Goal: Information Seeking & Learning: Learn about a topic

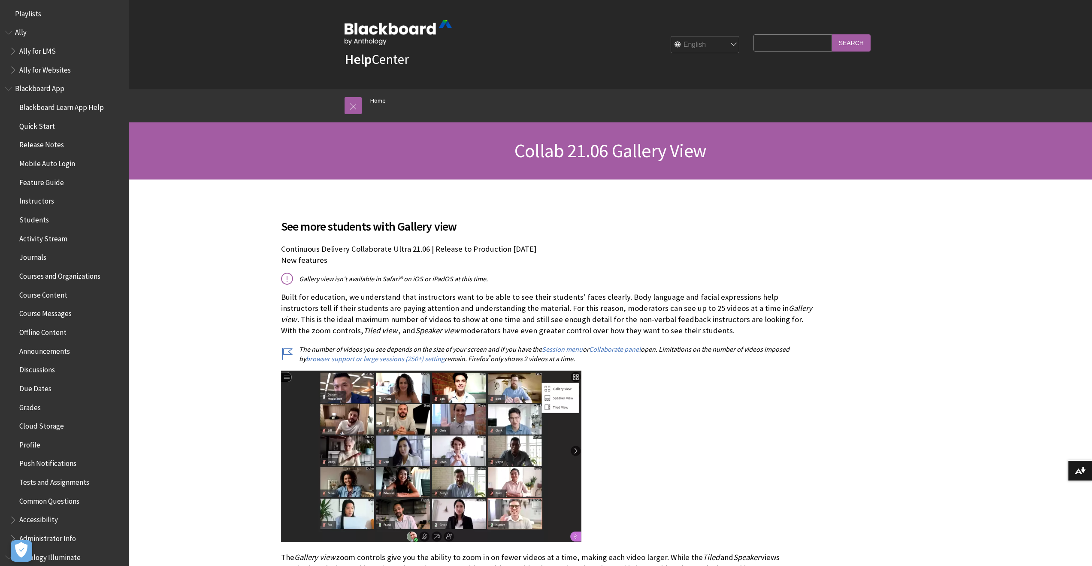
scroll to position [7, 0]
click at [8, 82] on span "Book outline for Blackboard App Help" at bounding box center [9, 83] width 9 height 11
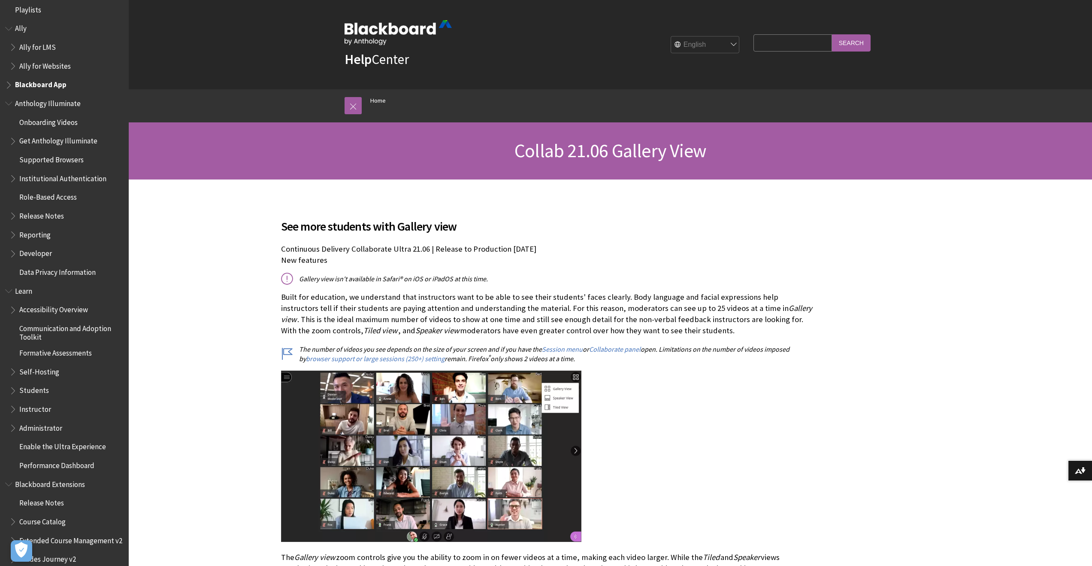
click at [10, 100] on span "Book outline for Anthology Illuminate" at bounding box center [9, 101] width 9 height 11
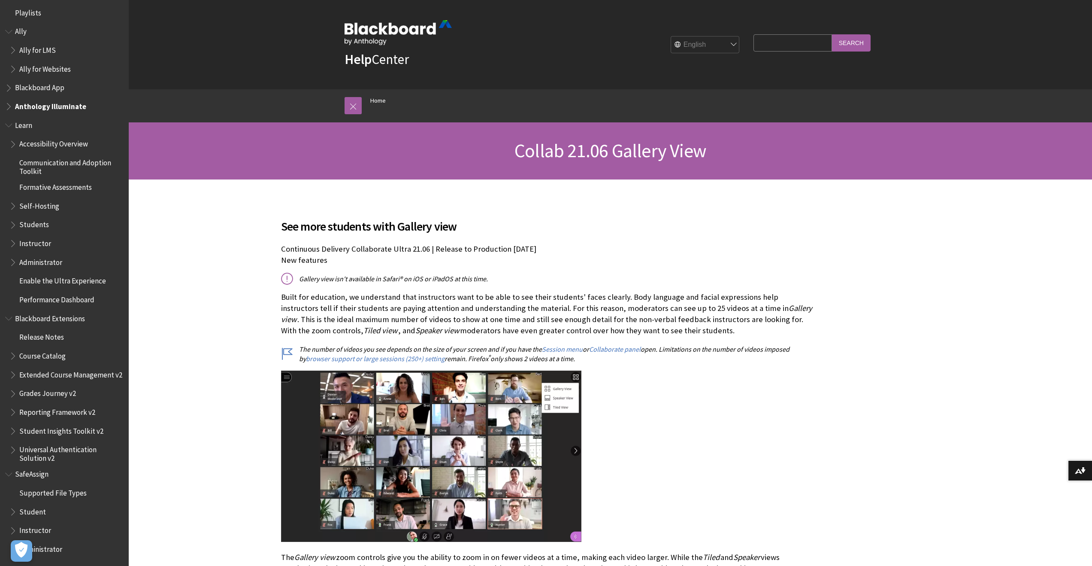
click at [9, 118] on span "Book outline for Blackboard Learn Help" at bounding box center [9, 123] width 9 height 11
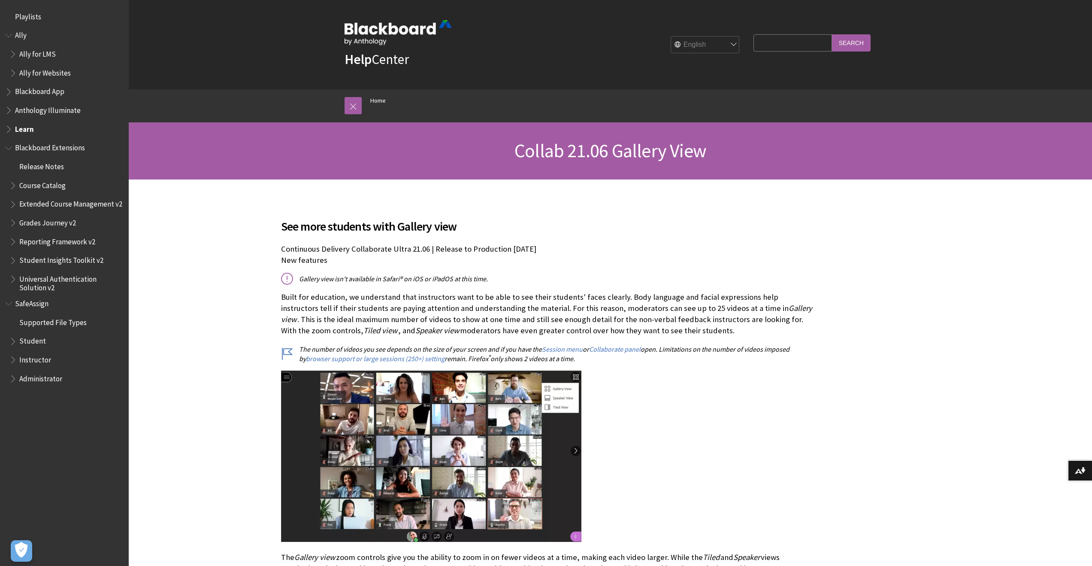
click at [10, 149] on span "Book outline for Blackboard Extensions" at bounding box center [9, 146] width 9 height 11
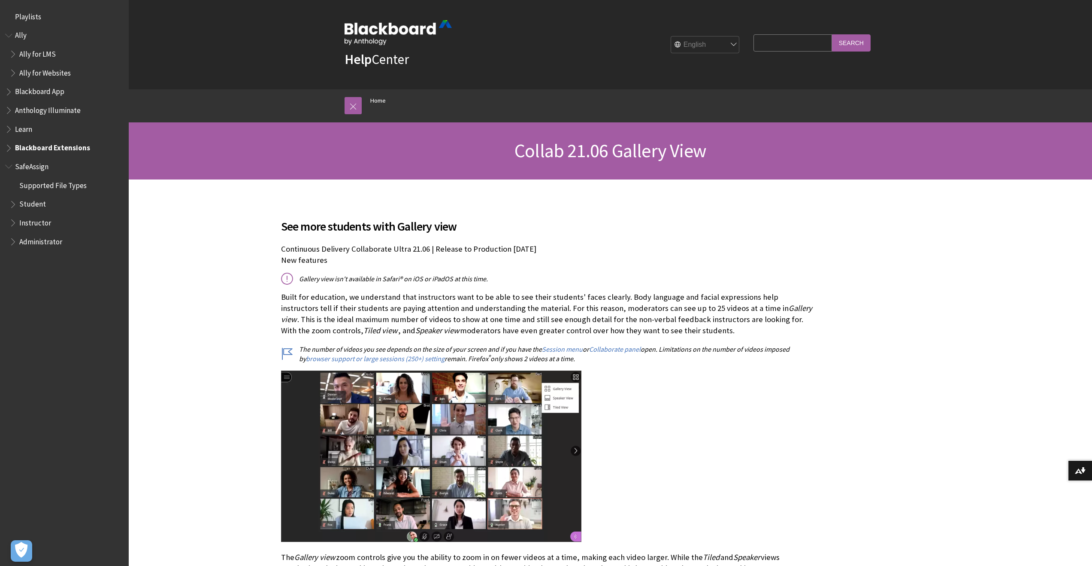
click at [8, 167] on span "Book outline for Blackboard SafeAssign" at bounding box center [9, 164] width 9 height 11
click at [10, 34] on span "Book outline for Anthology Ally Help" at bounding box center [9, 33] width 9 height 11
click at [362, 34] on img at bounding box center [398, 32] width 107 height 25
click at [780, 42] on input "Search Query" at bounding box center [792, 42] width 78 height 17
type input "collaborate"
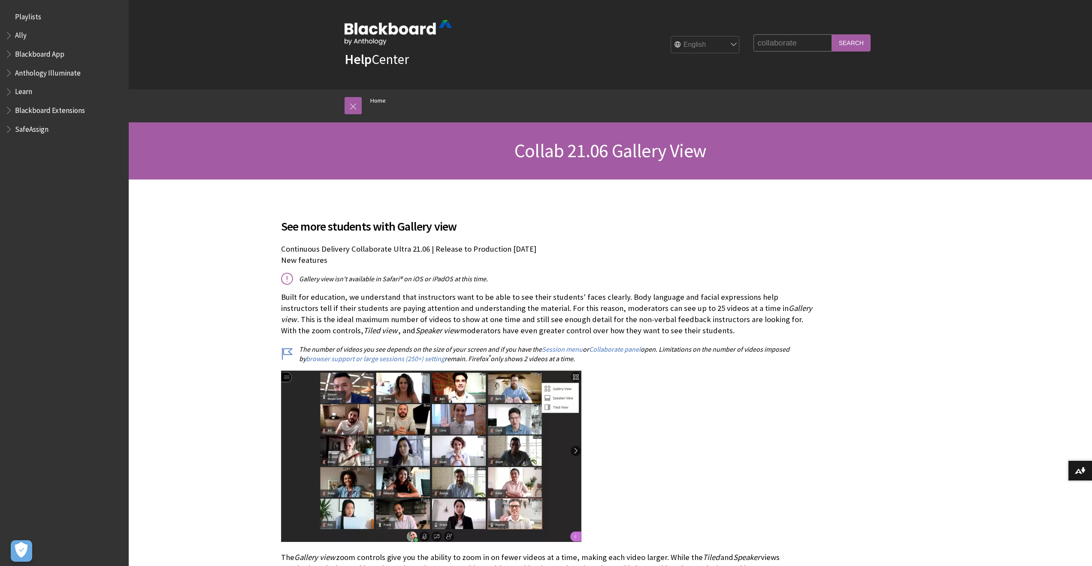
click at [832, 34] on input "Search" at bounding box center [851, 42] width 39 height 17
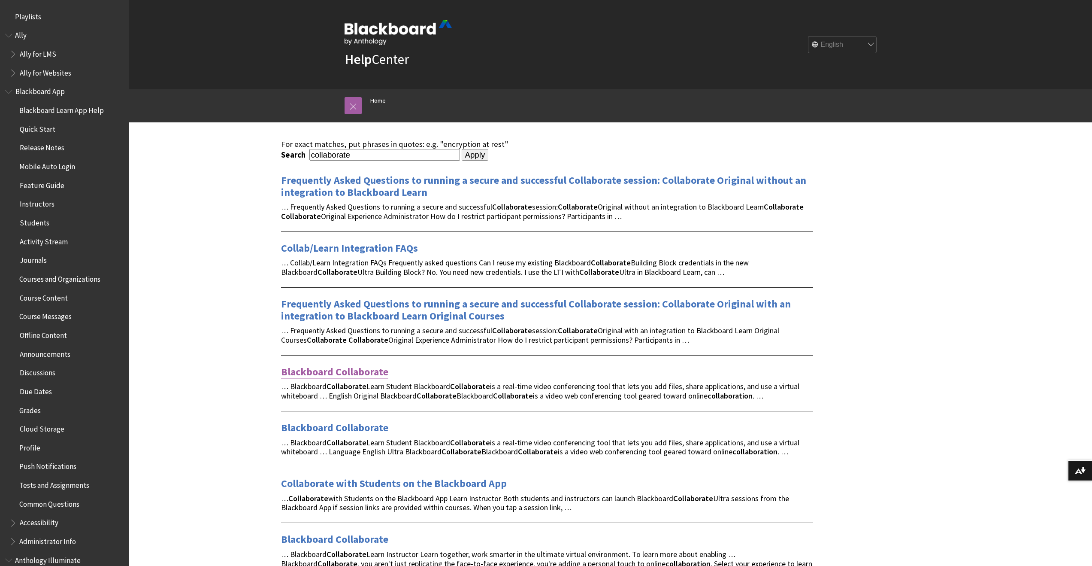
click at [342, 374] on link "Blackboard Collaborate" at bounding box center [334, 372] width 107 height 14
